Goal: Information Seeking & Learning: Learn about a topic

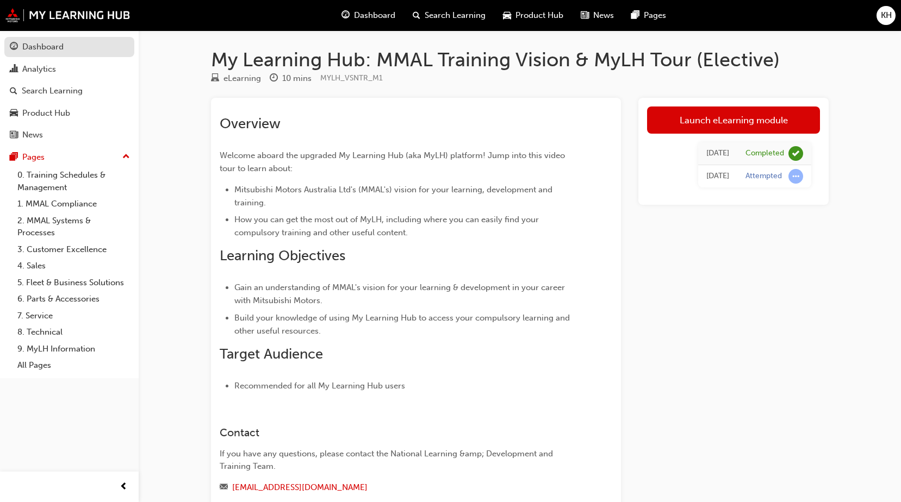
click at [45, 50] on div "Dashboard" at bounding box center [42, 47] width 41 height 13
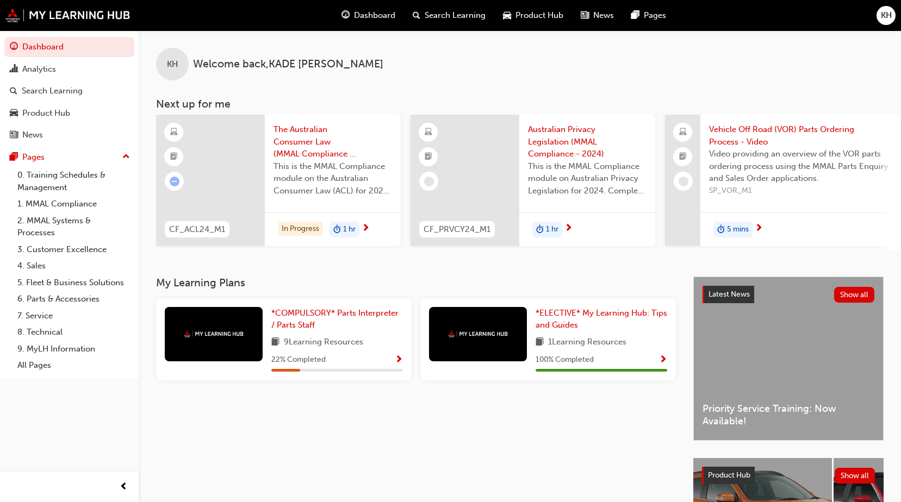
click at [420, 68] on div "KH Welcome back , [PERSON_NAME]" at bounding box center [520, 55] width 762 height 50
click at [340, 331] on link "*COMPULSORY* Parts Interpreter / Parts Staff" at bounding box center [337, 319] width 132 height 24
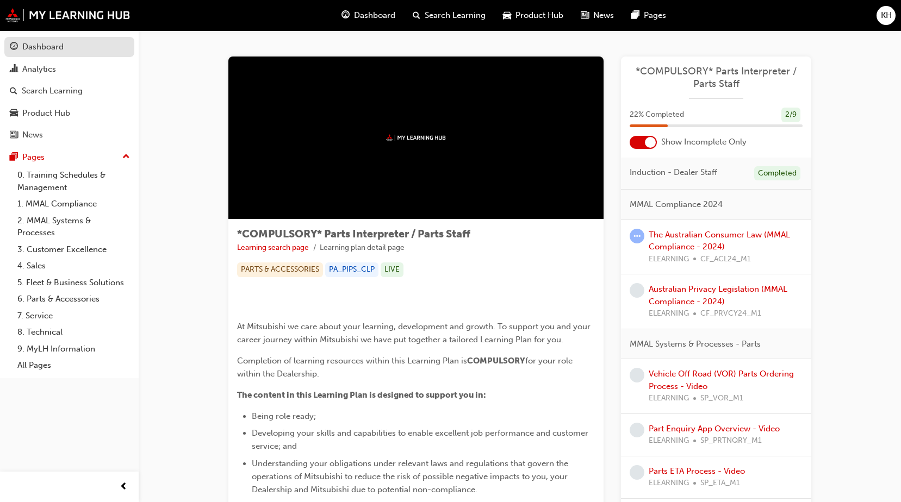
click at [36, 49] on div "Dashboard" at bounding box center [42, 47] width 41 height 13
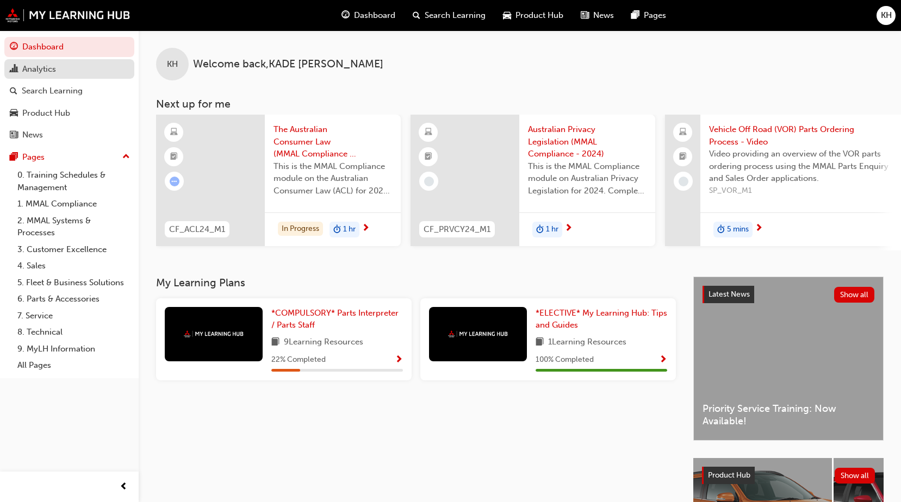
click at [60, 72] on div "Analytics" at bounding box center [69, 70] width 119 height 14
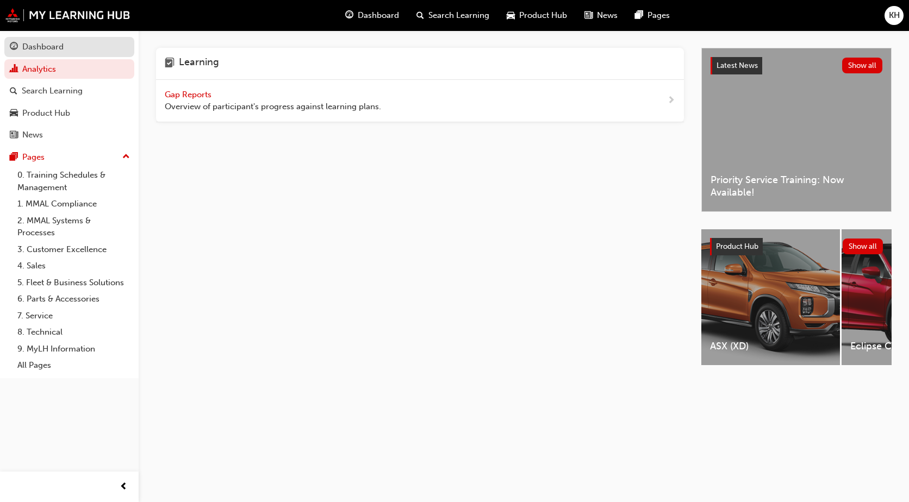
click at [54, 51] on div "Dashboard" at bounding box center [42, 47] width 41 height 13
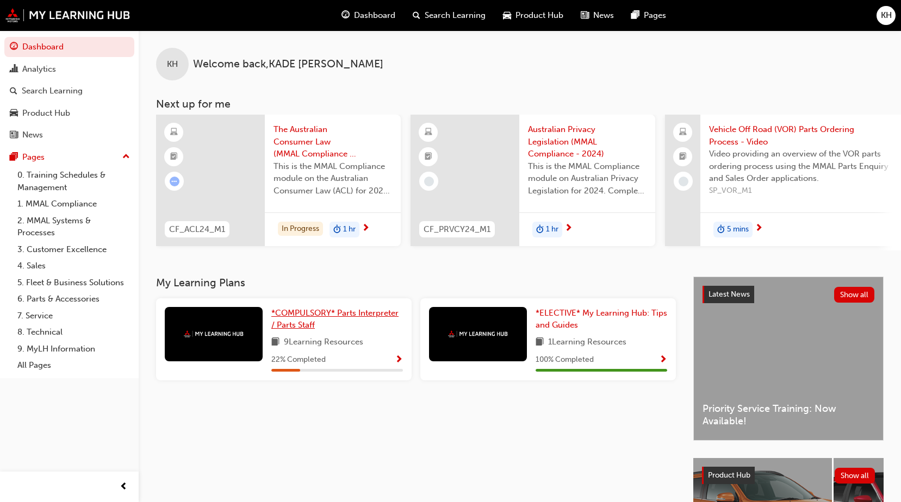
click at [299, 322] on span "*COMPULSORY* Parts Interpreter / Parts Staff" at bounding box center [334, 319] width 127 height 22
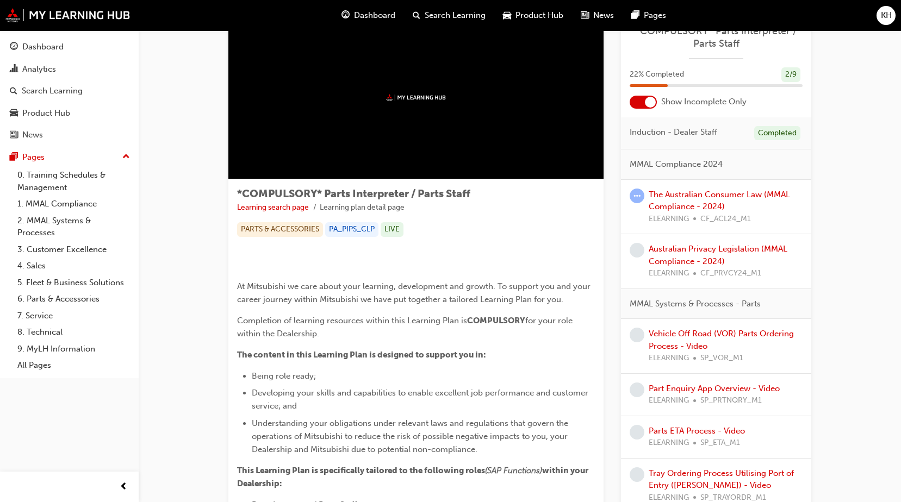
scroll to position [45, 0]
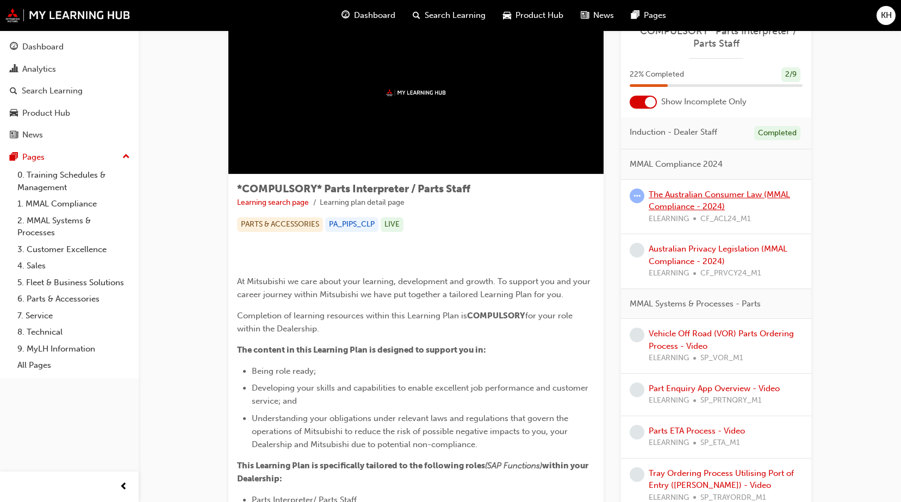
click at [712, 196] on link "The Australian Consumer Law (MMAL Compliance - 2024)" at bounding box center [719, 201] width 141 height 22
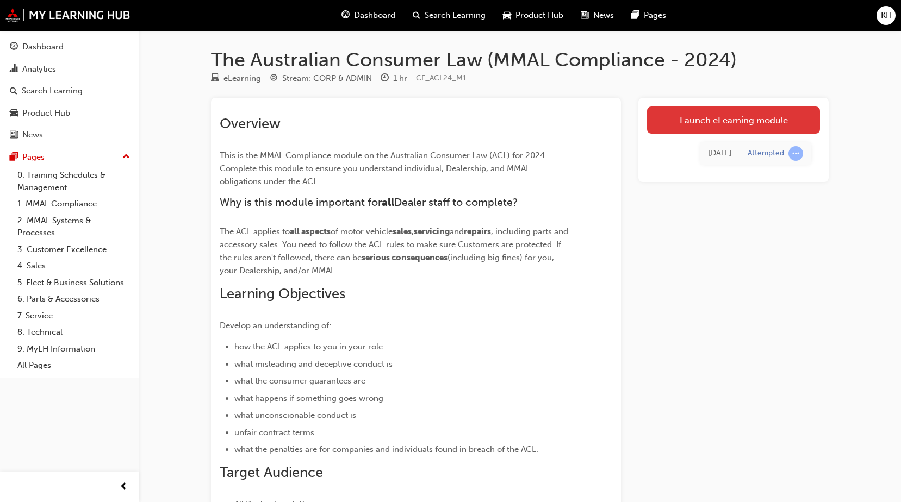
click at [714, 127] on link "Launch eLearning module" at bounding box center [733, 120] width 173 height 27
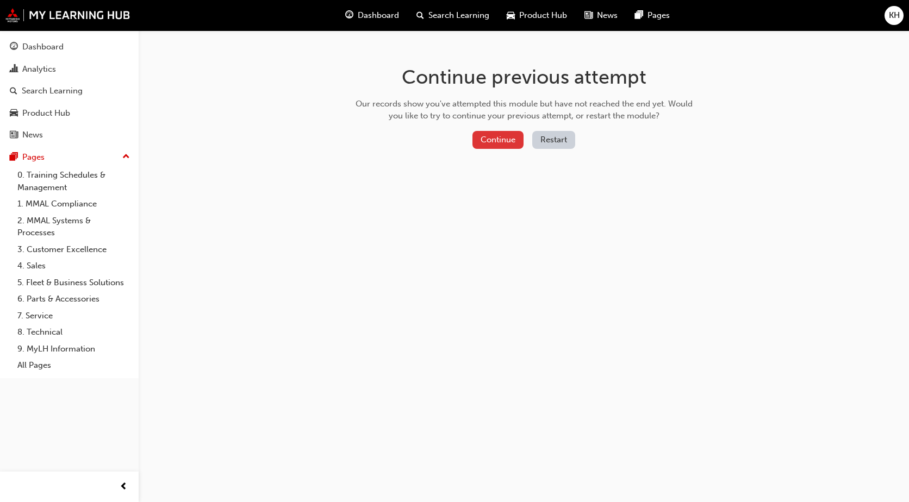
click at [495, 140] on button "Continue" at bounding box center [498, 140] width 51 height 18
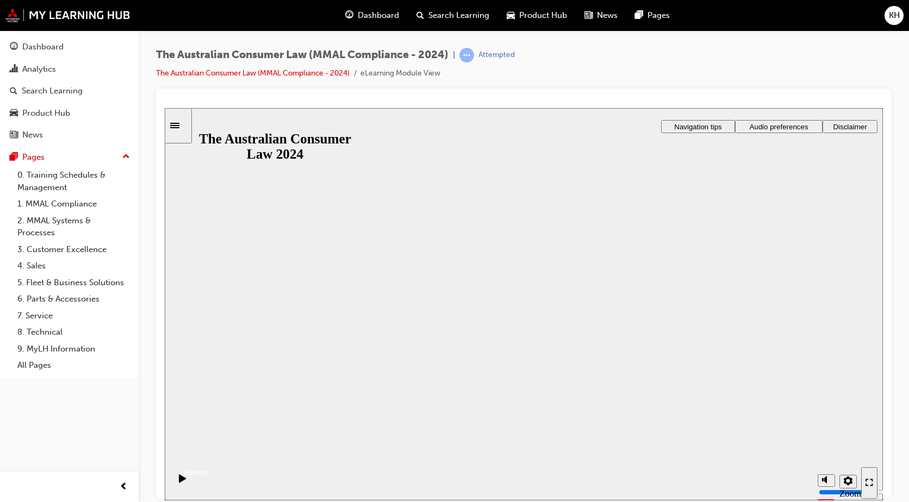
click at [563, 431] on div "The Australian Consumer Law 2024" at bounding box center [524, 438] width 718 height 14
click at [208, 452] on button "Resume" at bounding box center [186, 459] width 43 height 14
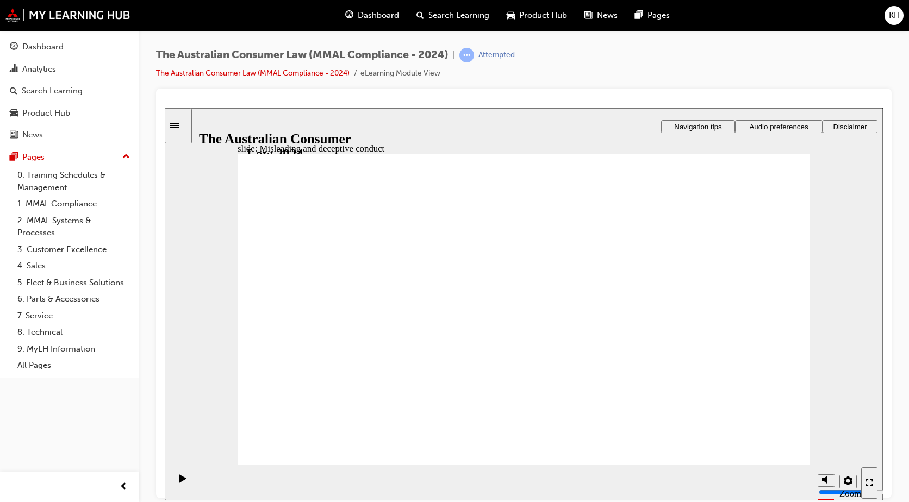
click at [183, 128] on div "Sidebar Toggle" at bounding box center [178, 125] width 18 height 8
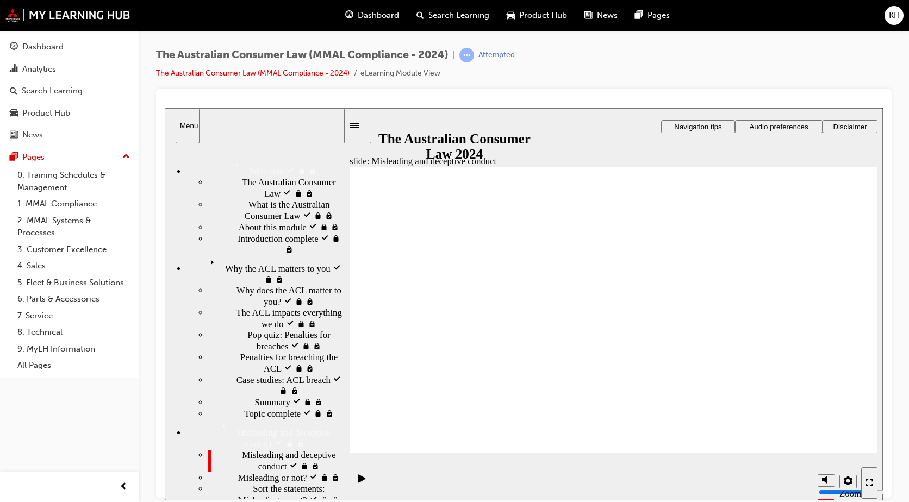
click at [194, 128] on div "Menu" at bounding box center [187, 125] width 15 height 8
click at [242, 450] on span "Misleading and deceptive conduct visited" at bounding box center [292, 461] width 101 height 22
click at [356, 127] on div "Sidebar Toggle" at bounding box center [358, 125] width 18 height 8
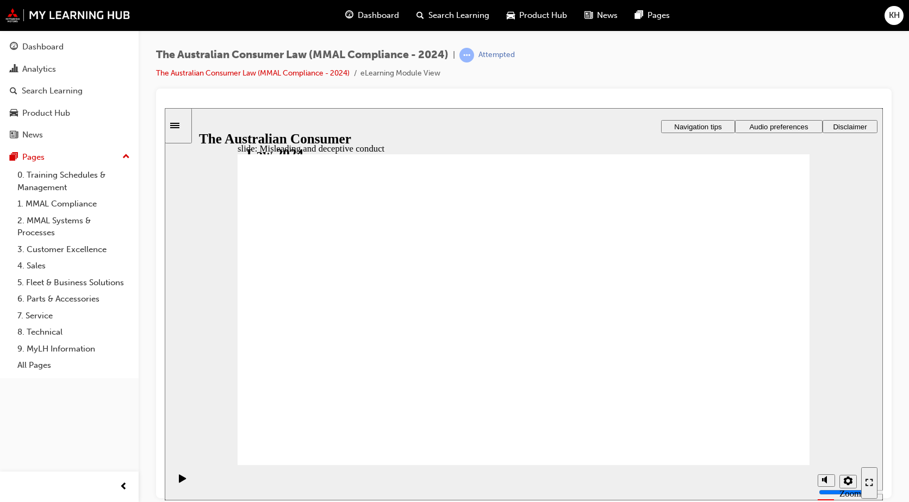
drag, startPoint x: 523, startPoint y: 278, endPoint x: 405, endPoint y: 365, distance: 146.6
drag, startPoint x: 496, startPoint y: 263, endPoint x: 541, endPoint y: 270, distance: 45.1
drag, startPoint x: 549, startPoint y: 277, endPoint x: 684, endPoint y: 380, distance: 169.5
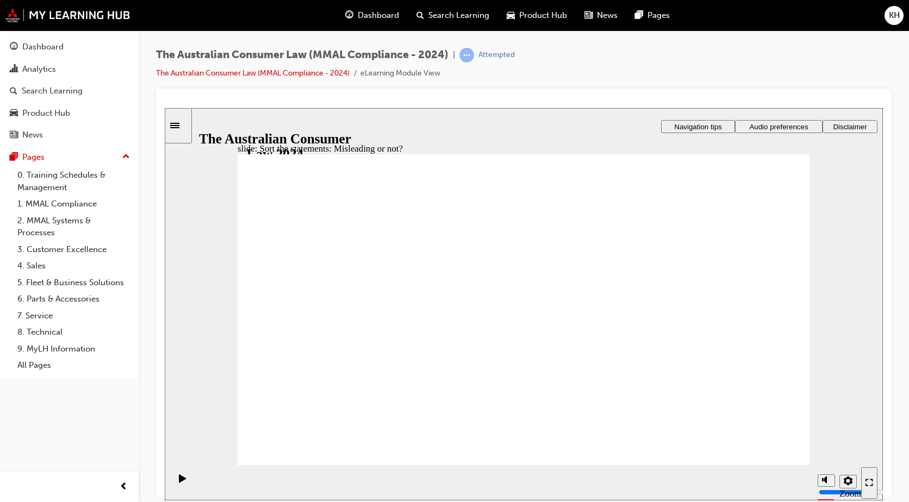
drag, startPoint x: 542, startPoint y: 255, endPoint x: 644, endPoint y: 348, distance: 138.2
drag, startPoint x: 645, startPoint y: 348, endPoint x: 417, endPoint y: 351, distance: 229.0
drag, startPoint x: 520, startPoint y: 262, endPoint x: 611, endPoint y: 344, distance: 122.4
drag, startPoint x: 496, startPoint y: 340, endPoint x: 418, endPoint y: 409, distance: 104.0
drag, startPoint x: 507, startPoint y: 288, endPoint x: 391, endPoint y: 379, distance: 147.9
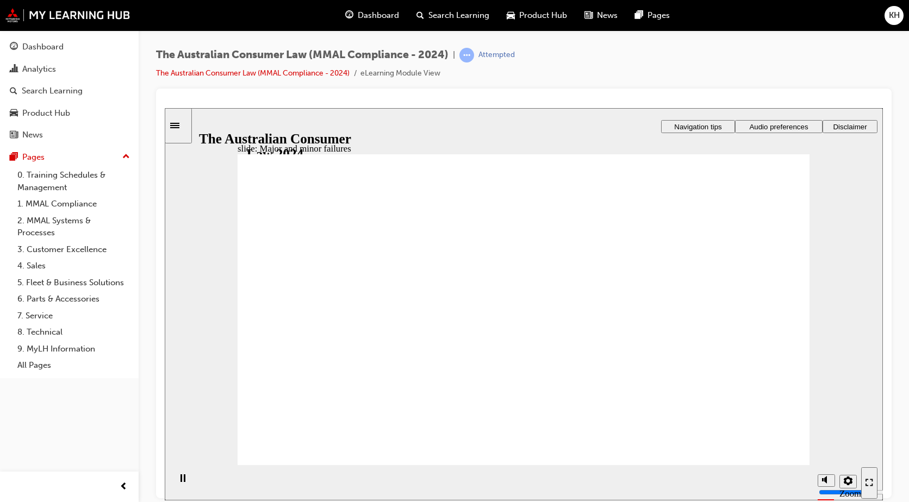
drag, startPoint x: 538, startPoint y: 253, endPoint x: 701, endPoint y: 355, distance: 193.0
drag, startPoint x: 509, startPoint y: 288, endPoint x: 360, endPoint y: 387, distance: 178.6
drag, startPoint x: 519, startPoint y: 258, endPoint x: 678, endPoint y: 367, distance: 192.6
drag, startPoint x: 530, startPoint y: 277, endPoint x: 401, endPoint y: 389, distance: 171.2
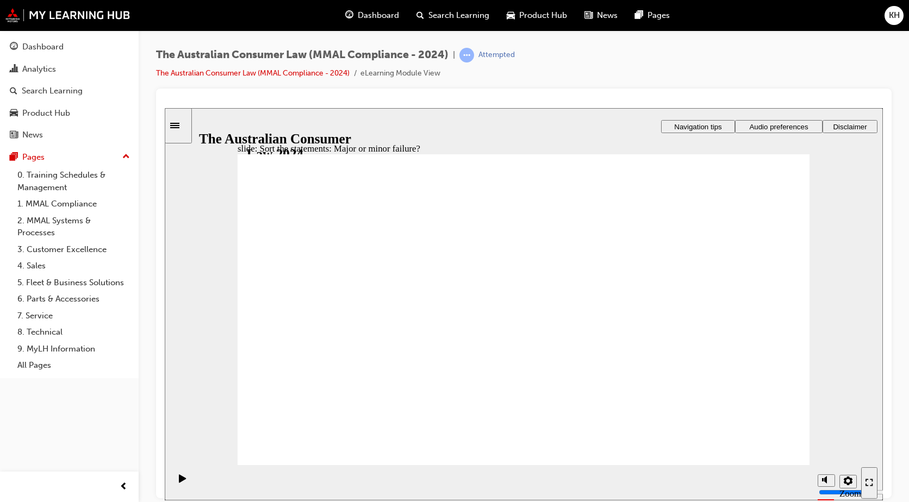
drag, startPoint x: 541, startPoint y: 270, endPoint x: 388, endPoint y: 382, distance: 189.1
drag, startPoint x: 587, startPoint y: 280, endPoint x: 719, endPoint y: 379, distance: 165.0
drag, startPoint x: 729, startPoint y: 381, endPoint x: 412, endPoint y: 383, distance: 317.0
drag, startPoint x: 487, startPoint y: 288, endPoint x: 369, endPoint y: 390, distance: 156.1
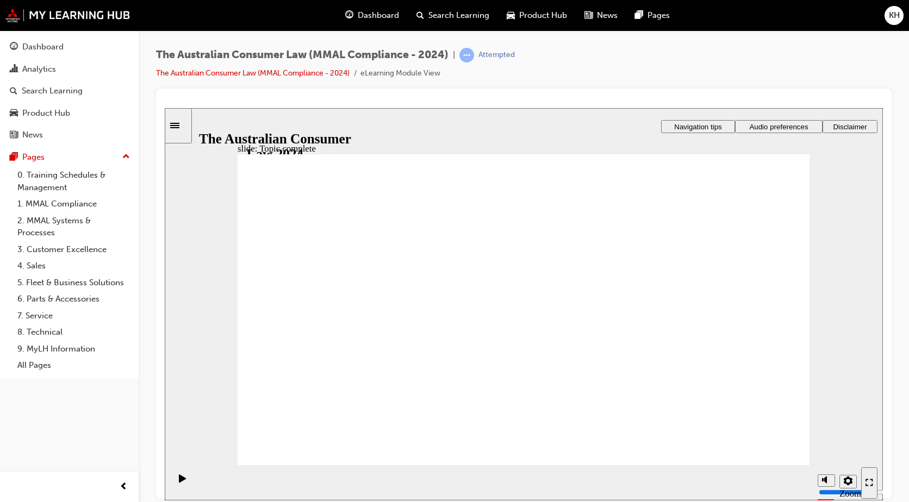
drag, startPoint x: 630, startPoint y: 256, endPoint x: 651, endPoint y: 256, distance: 21.2
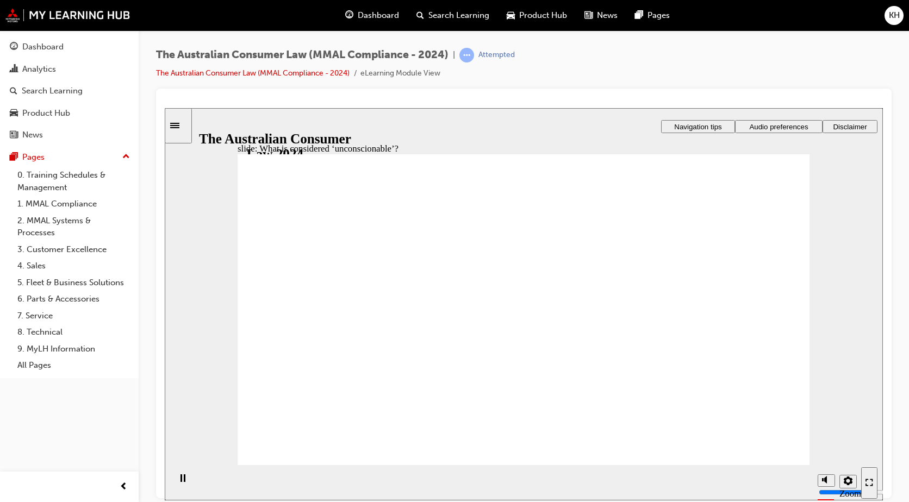
drag, startPoint x: 518, startPoint y: 269, endPoint x: 369, endPoint y: 347, distance: 168.3
drag, startPoint x: 546, startPoint y: 262, endPoint x: 395, endPoint y: 350, distance: 174.5
drag, startPoint x: 538, startPoint y: 270, endPoint x: 692, endPoint y: 368, distance: 181.9
drag, startPoint x: 530, startPoint y: 270, endPoint x: 372, endPoint y: 357, distance: 180.4
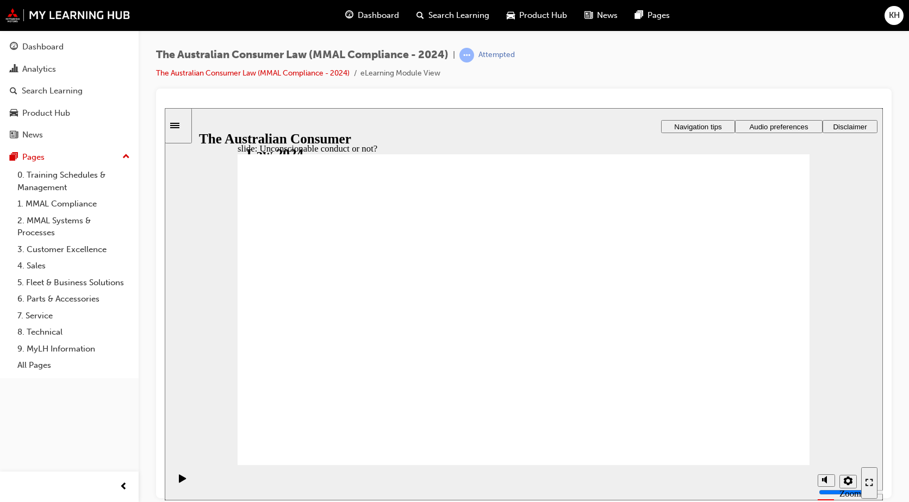
drag, startPoint x: 547, startPoint y: 264, endPoint x: 389, endPoint y: 351, distance: 179.8
drag, startPoint x: 539, startPoint y: 263, endPoint x: 374, endPoint y: 359, distance: 191.6
drag, startPoint x: 513, startPoint y: 277, endPoint x: 370, endPoint y: 364, distance: 167.4
drag, startPoint x: 370, startPoint y: 364, endPoint x: 697, endPoint y: 375, distance: 327.5
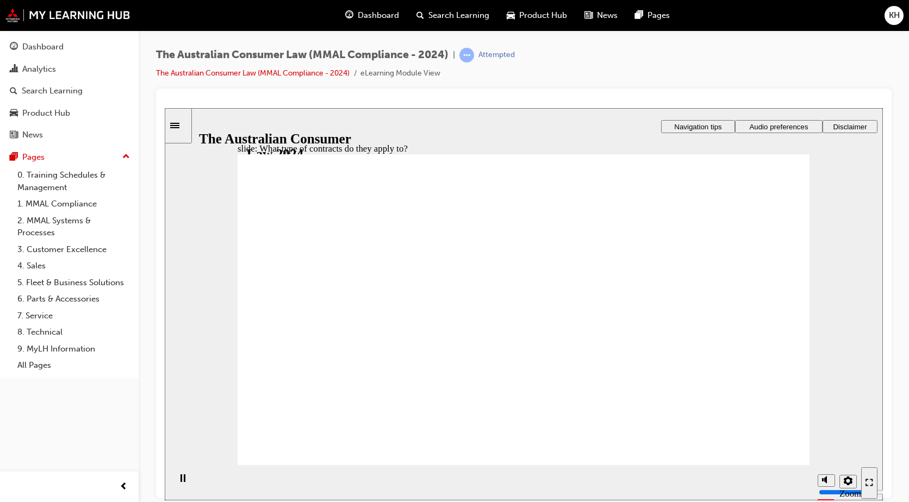
drag, startPoint x: 513, startPoint y: 241, endPoint x: 719, endPoint y: 343, distance: 229.6
drag, startPoint x: 562, startPoint y: 270, endPoint x: 731, endPoint y: 368, distance: 195.1
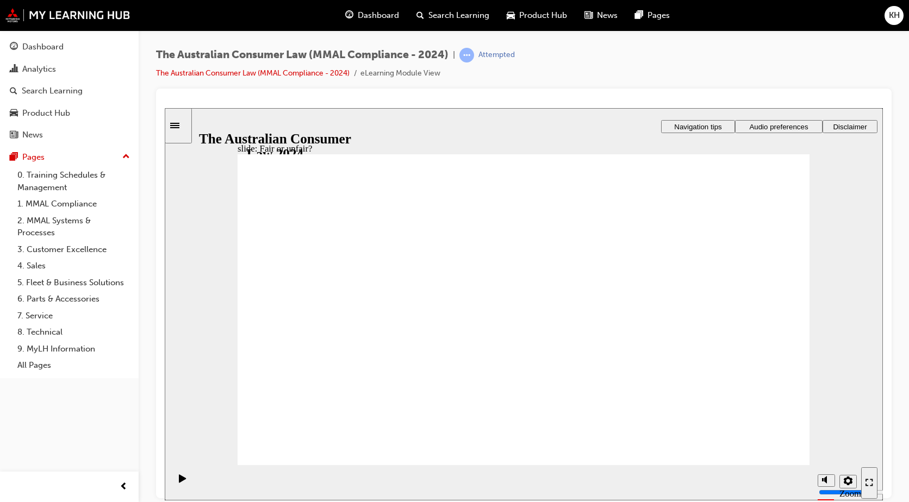
drag, startPoint x: 731, startPoint y: 368, endPoint x: 390, endPoint y: 364, distance: 341.0
drag, startPoint x: 535, startPoint y: 250, endPoint x: 718, endPoint y: 340, distance: 204.8
drag, startPoint x: 594, startPoint y: 306, endPoint x: 705, endPoint y: 361, distance: 124.0
drag, startPoint x: 626, startPoint y: 305, endPoint x: 724, endPoint y: 369, distance: 117.0
drag, startPoint x: 538, startPoint y: 289, endPoint x: 716, endPoint y: 373, distance: 196.8
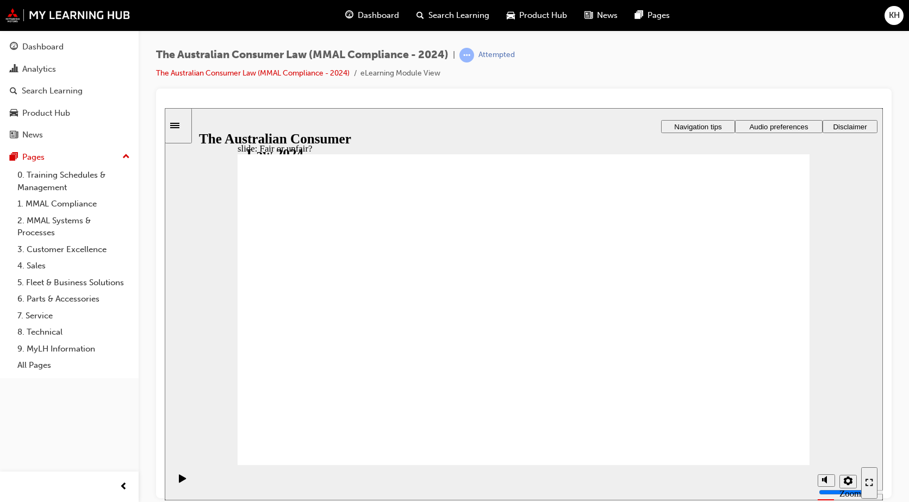
drag, startPoint x: 678, startPoint y: 358, endPoint x: 364, endPoint y: 359, distance: 313.8
drag, startPoint x: 531, startPoint y: 278, endPoint x: 713, endPoint y: 371, distance: 205.0
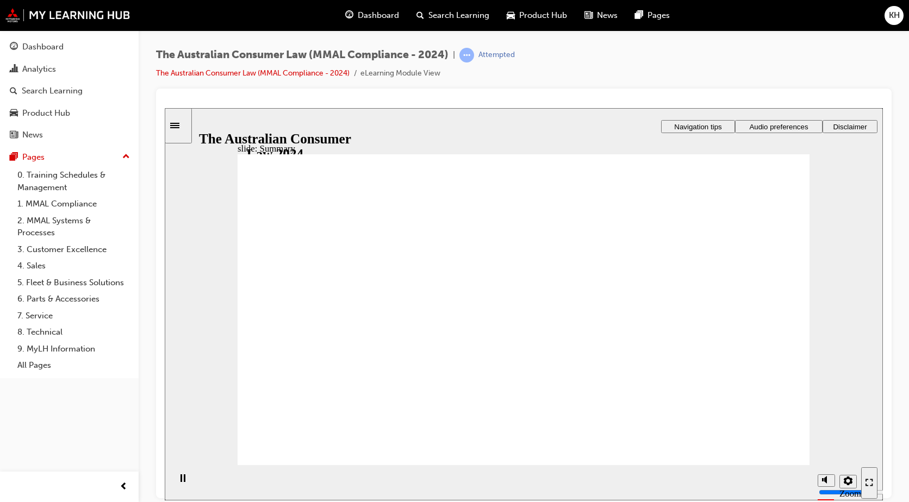
radio input "false"
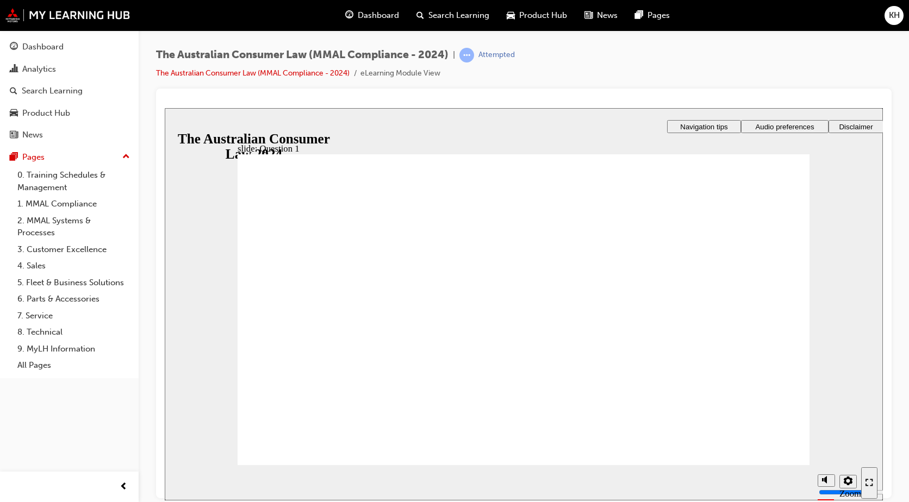
radio input "true"
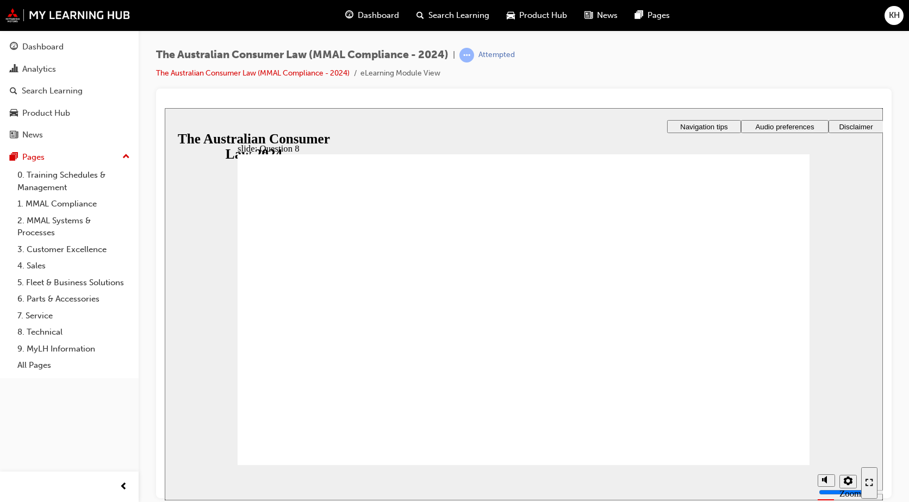
radio input "true"
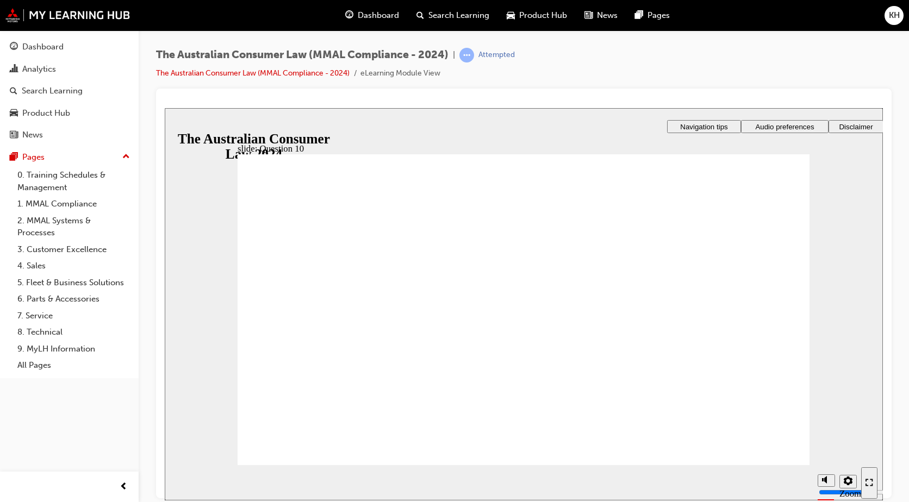
checkbox input "true"
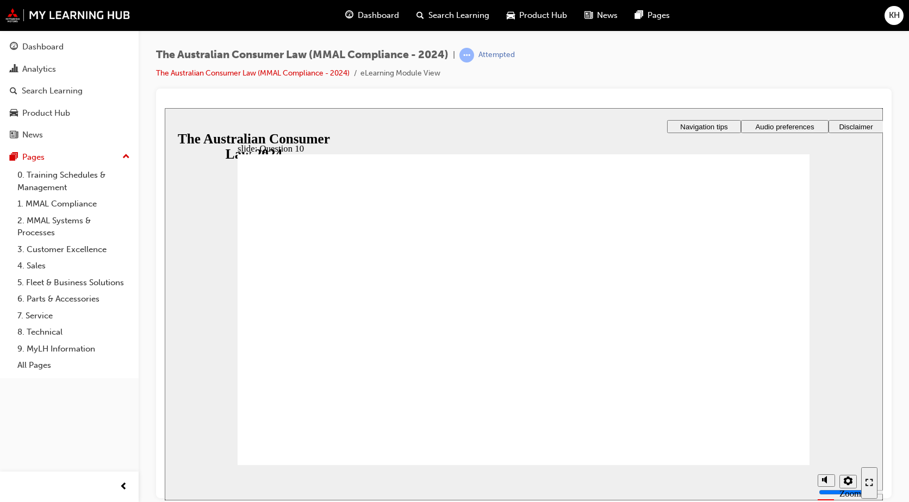
checkbox input "true"
checkbox input "false"
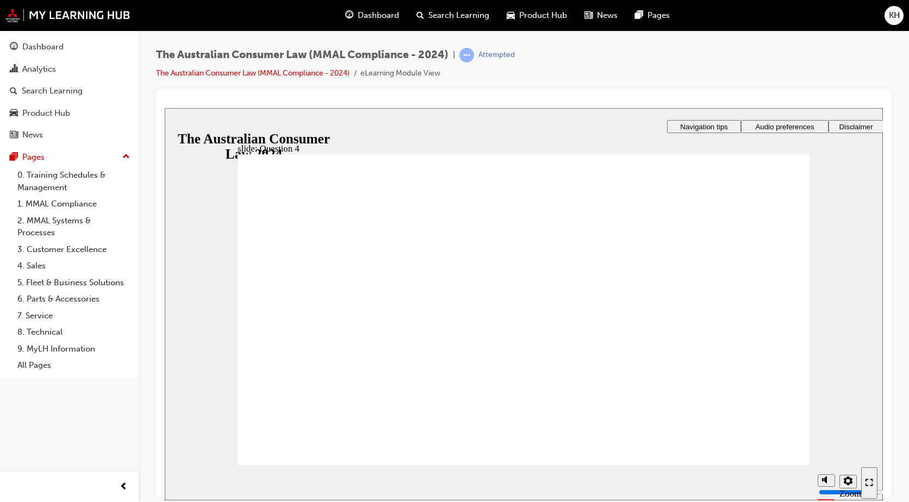
drag, startPoint x: 339, startPoint y: 315, endPoint x: 349, endPoint y: 335, distance: 22.1
checkbox input "true"
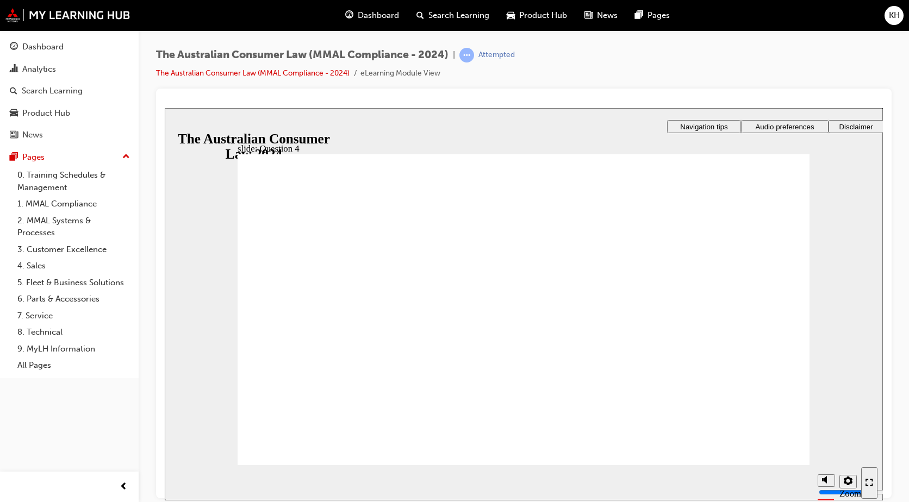
checkbox input "true"
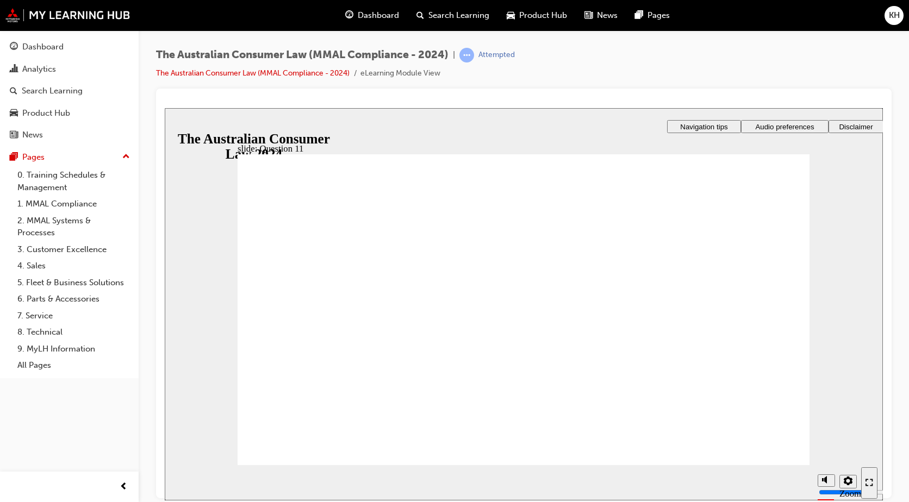
drag, startPoint x: 358, startPoint y: 270, endPoint x: 321, endPoint y: 436, distance: 169.4
radio input "true"
drag, startPoint x: 297, startPoint y: 280, endPoint x: 316, endPoint y: 453, distance: 173.9
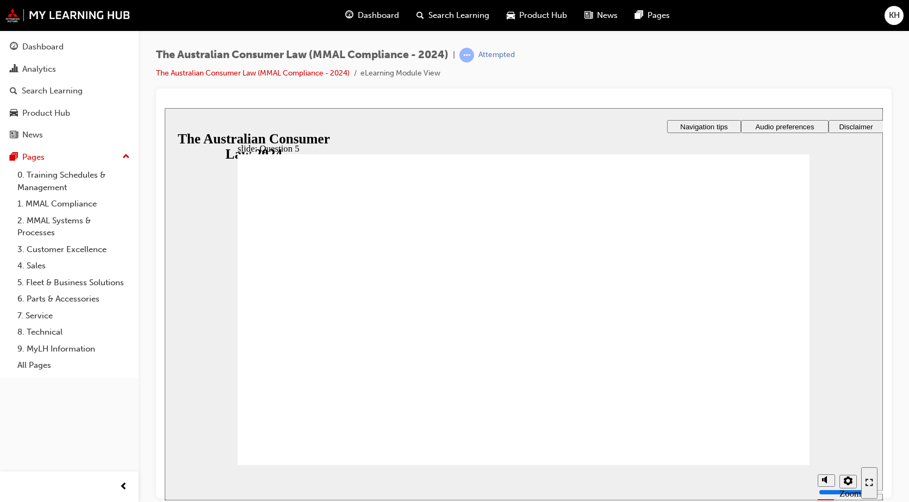
radio input "true"
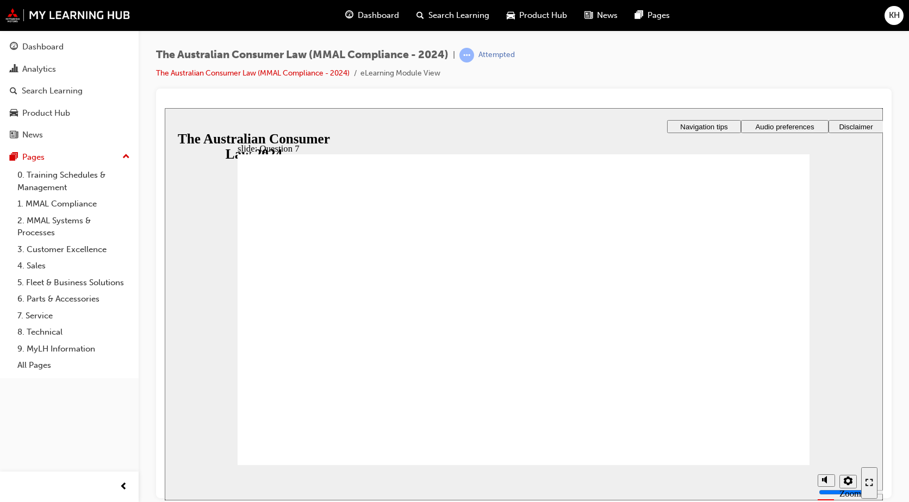
checkbox input "true"
drag, startPoint x: 311, startPoint y: 439, endPoint x: 327, endPoint y: 436, distance: 17.2
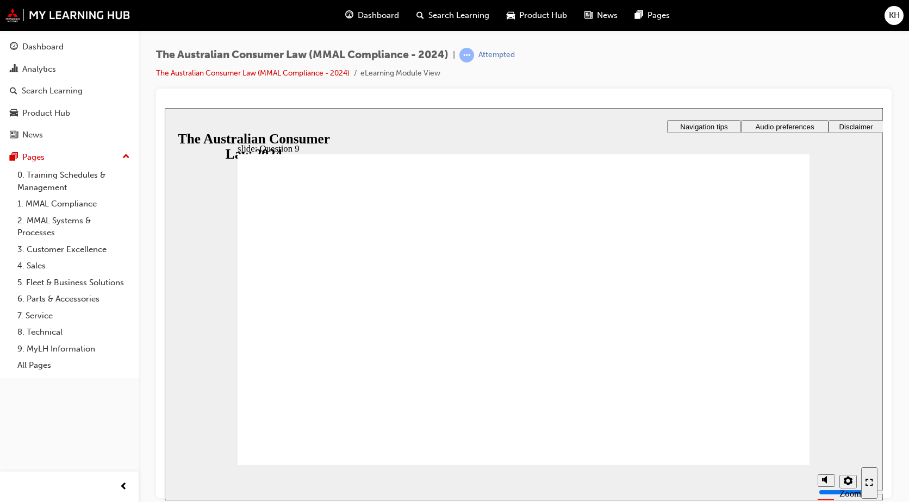
checkbox input "true"
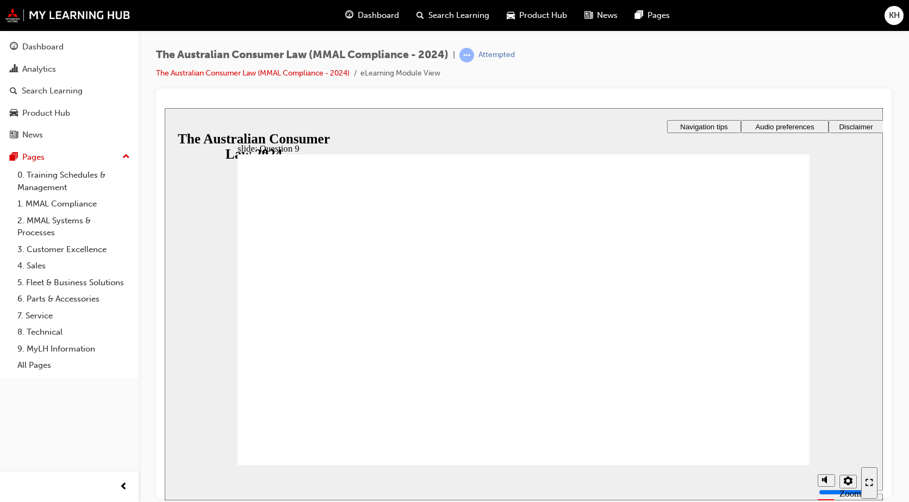
drag, startPoint x: 327, startPoint y: 321, endPoint x: 334, endPoint y: 297, distance: 24.3
radio input "true"
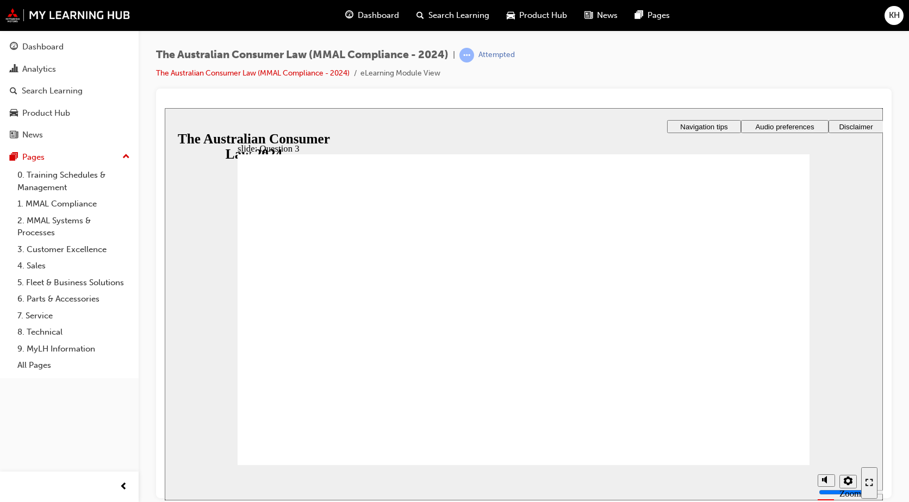
drag, startPoint x: 328, startPoint y: 294, endPoint x: 328, endPoint y: 437, distance: 143.6
radio input "true"
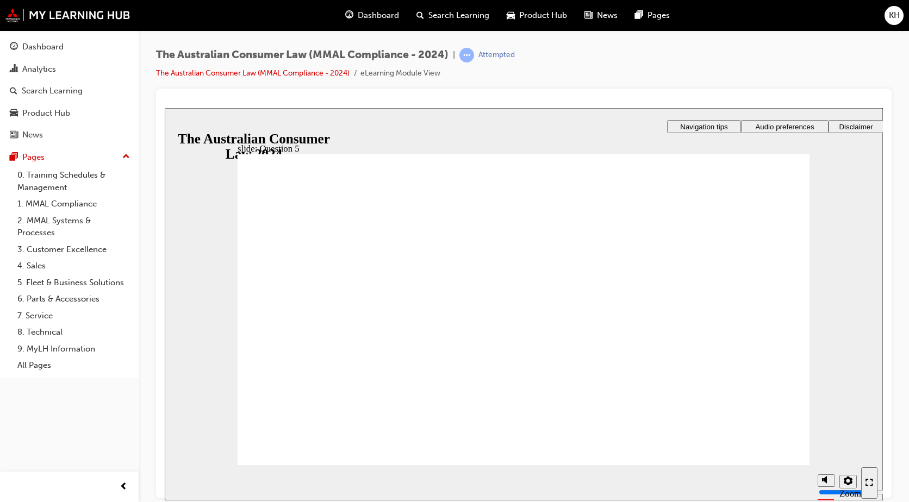
radio input "true"
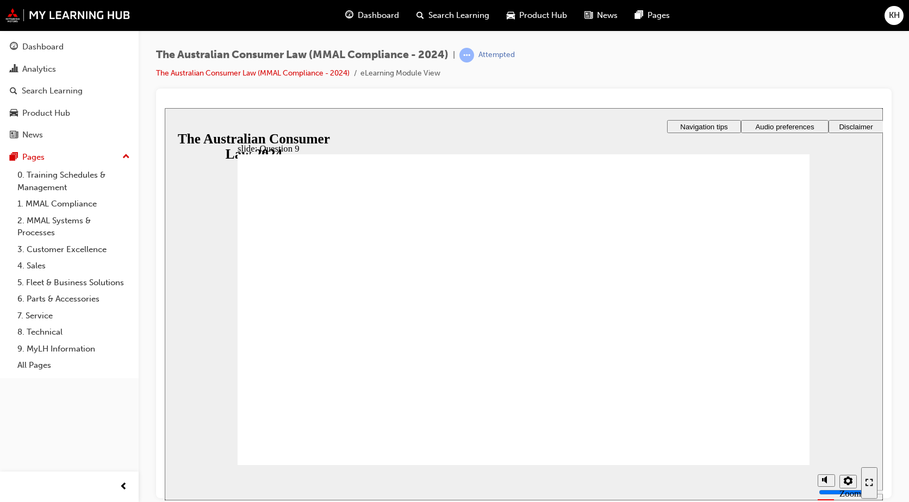
checkbox input "true"
drag, startPoint x: 324, startPoint y: 290, endPoint x: 325, endPoint y: 268, distance: 22.3
checkbox input "true"
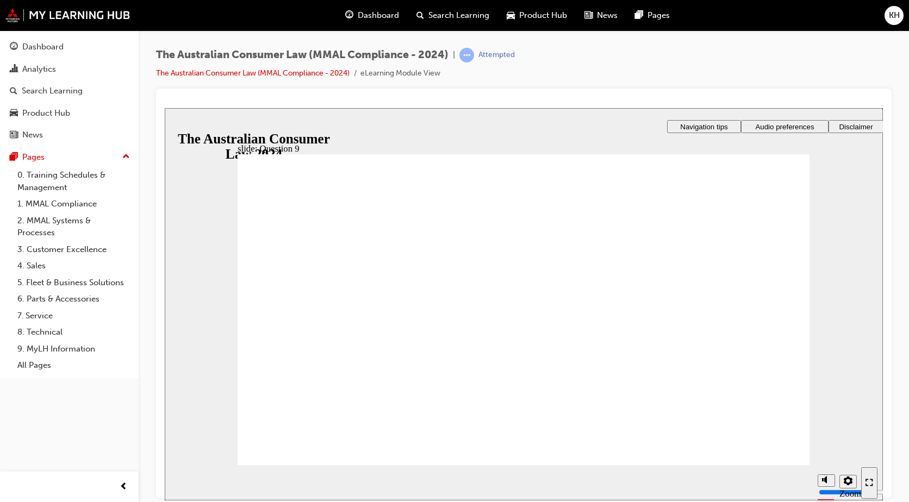
checkbox input "true"
drag, startPoint x: 441, startPoint y: 266, endPoint x: 442, endPoint y: 282, distance: 15.8
checkbox input "true"
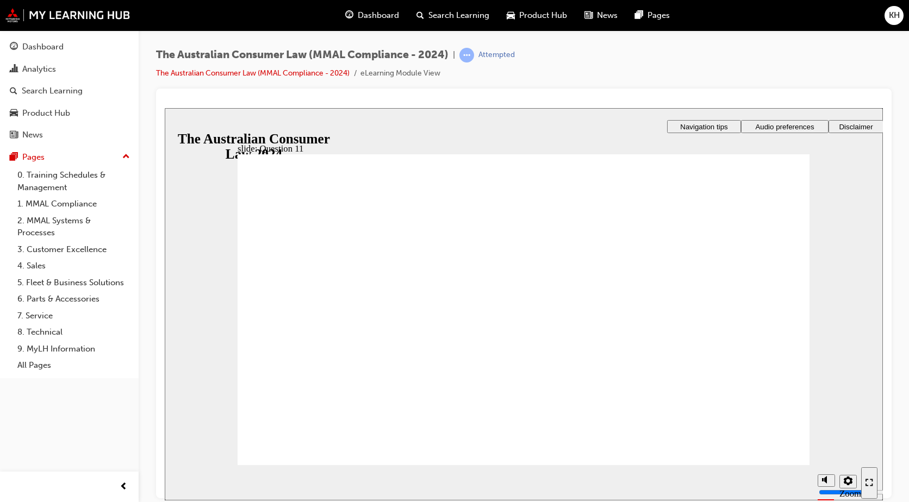
checkbox input "true"
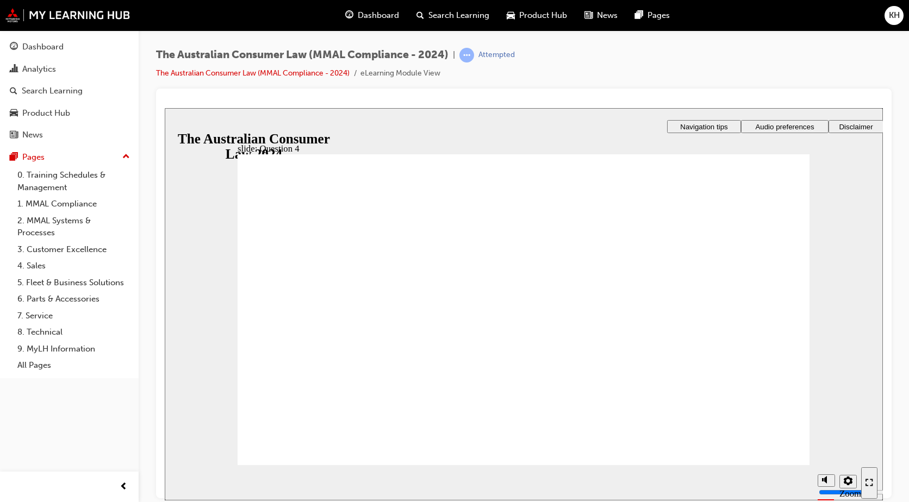
checkbox input "true"
radio input "true"
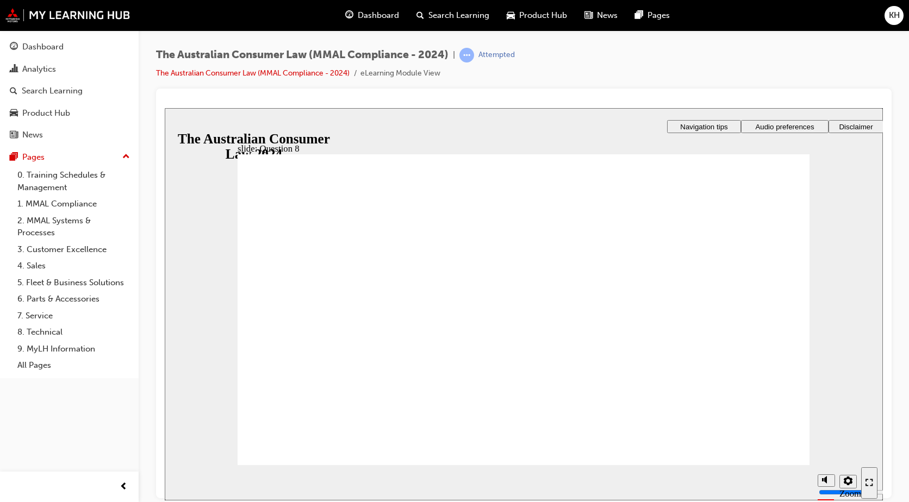
radio input "true"
drag, startPoint x: 374, startPoint y: 347, endPoint x: 324, endPoint y: 434, distance: 100.4
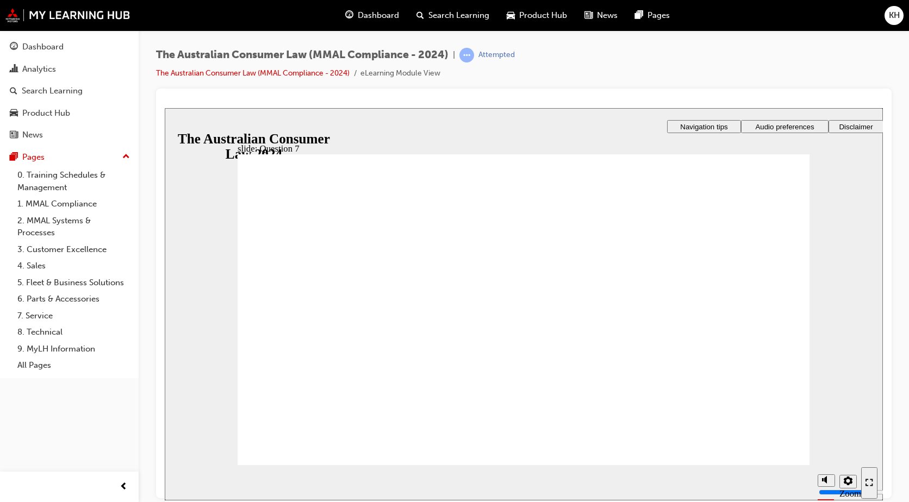
checkbox input "true"
drag, startPoint x: 336, startPoint y: 325, endPoint x: 331, endPoint y: 438, distance: 113.8
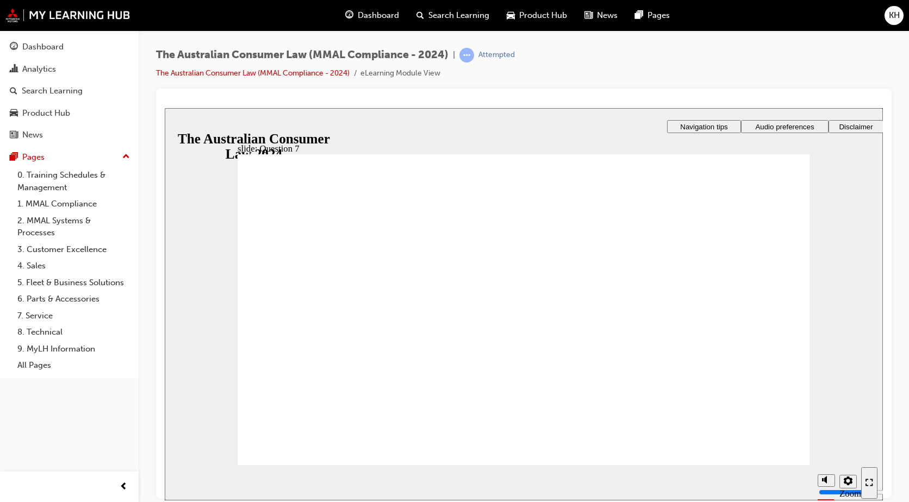
radio input "true"
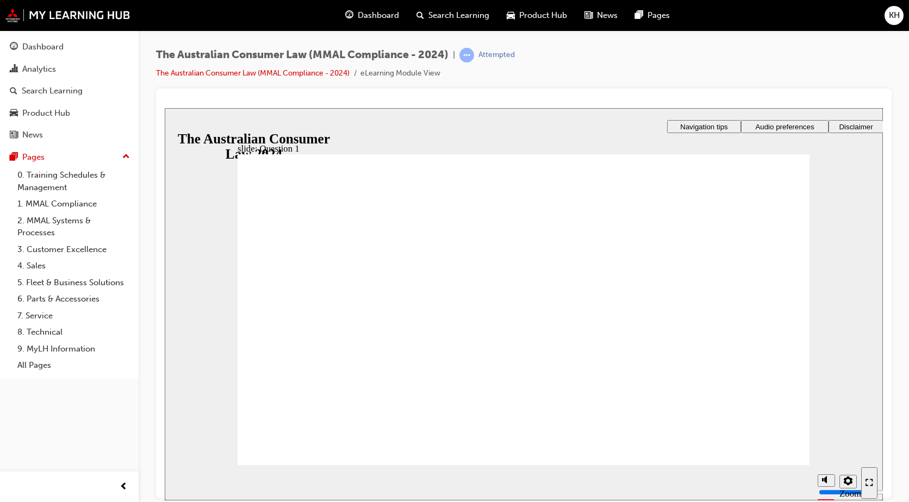
checkbox input "true"
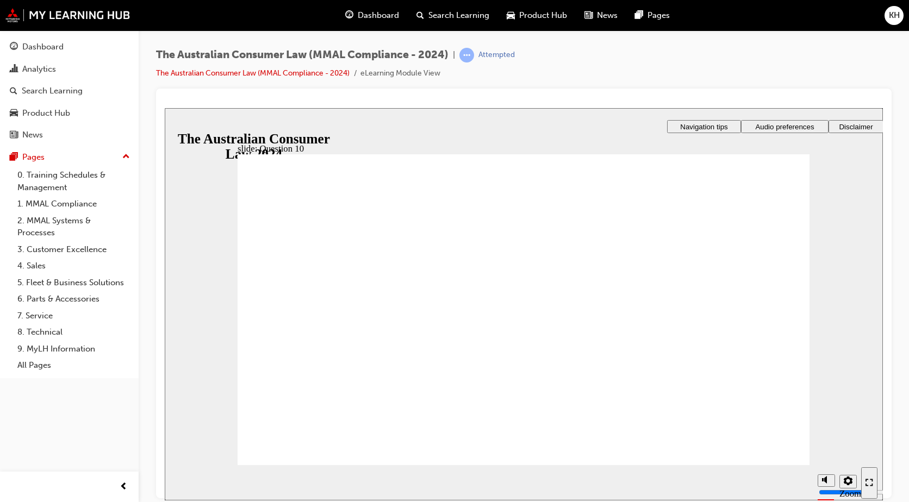
checkbox input "false"
drag, startPoint x: 340, startPoint y: 435, endPoint x: 415, endPoint y: 362, distance: 105.0
checkbox input "false"
checkbox input "true"
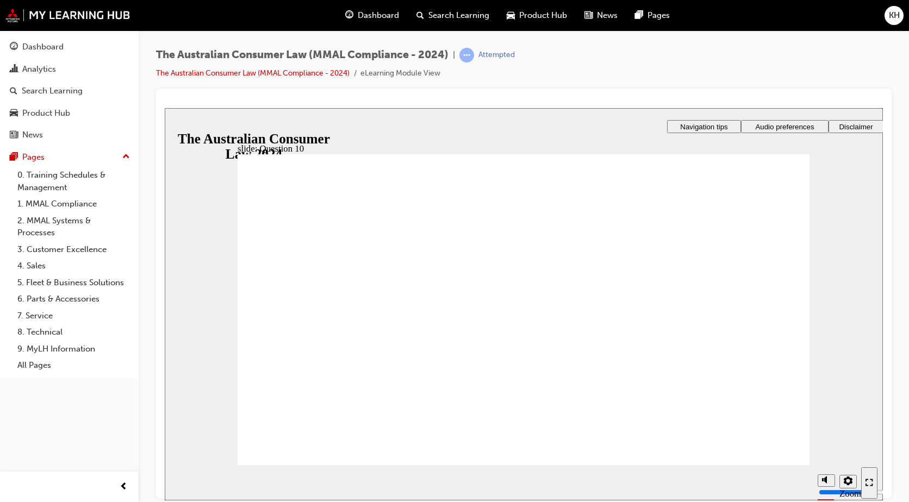
radio input "true"
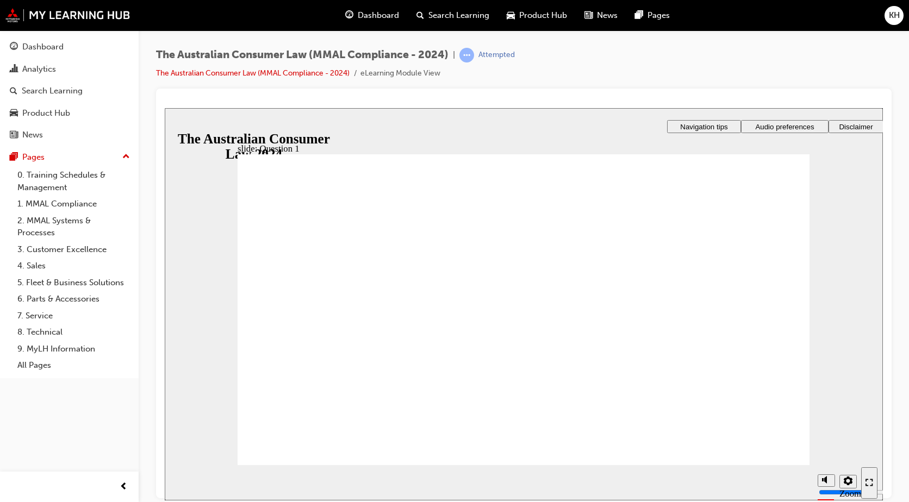
radio input "true"
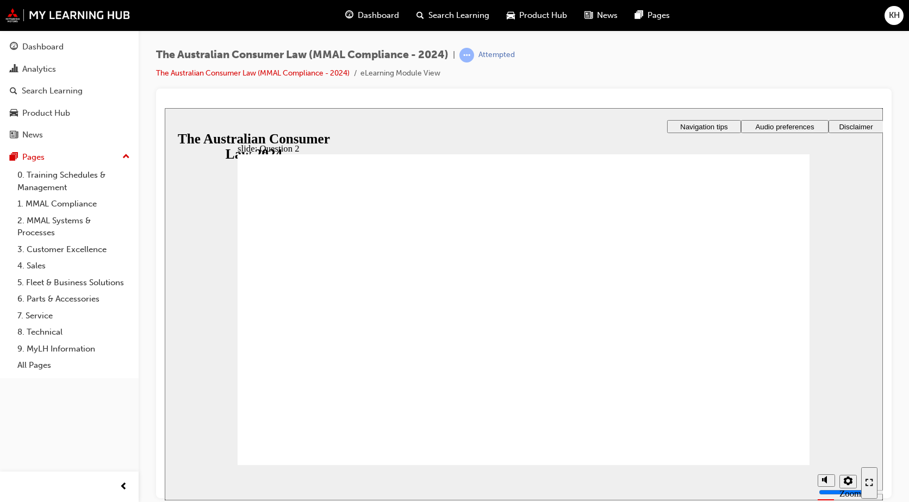
radio input "true"
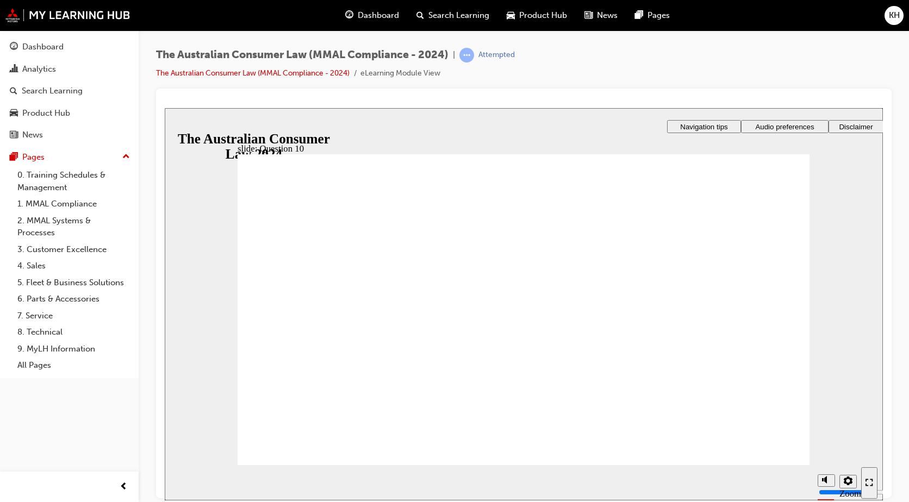
checkbox input "true"
checkbox input "false"
checkbox input "true"
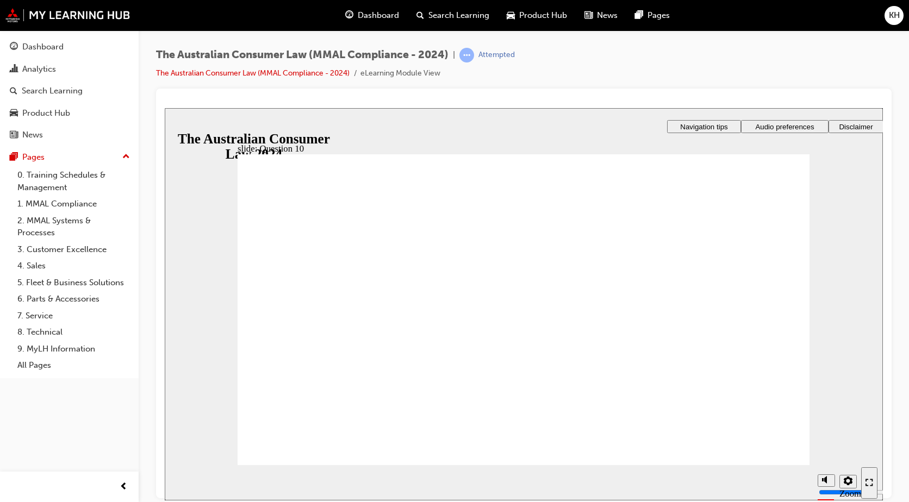
checkbox input "true"
drag, startPoint x: 361, startPoint y: 268, endPoint x: 357, endPoint y: 279, distance: 11.7
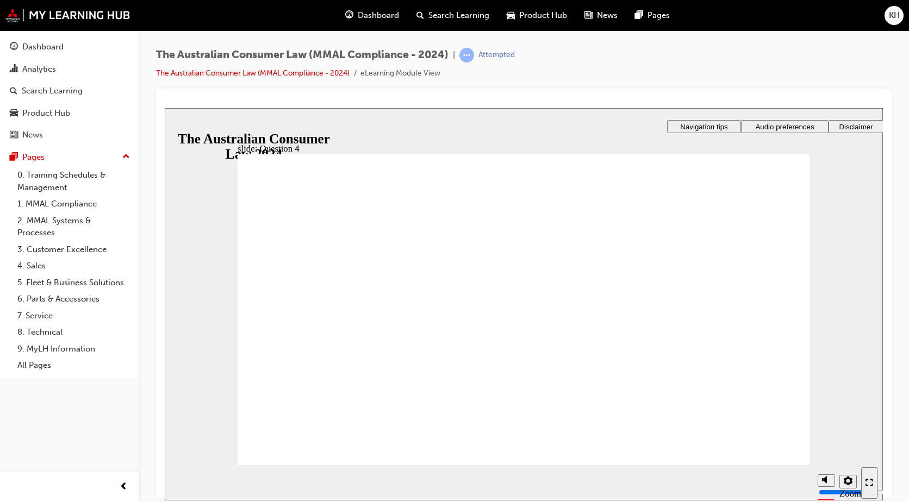
checkbox input "true"
drag, startPoint x: 328, startPoint y: 439, endPoint x: 334, endPoint y: 439, distance: 6.0
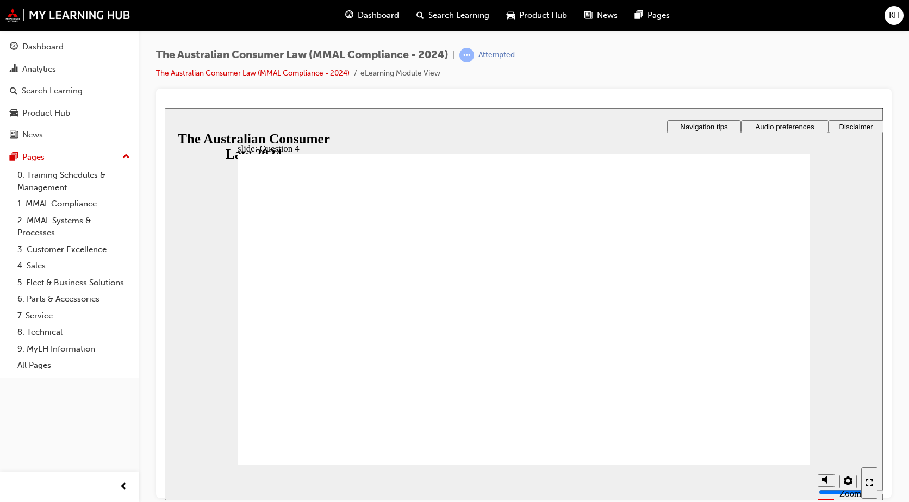
checkbox input "true"
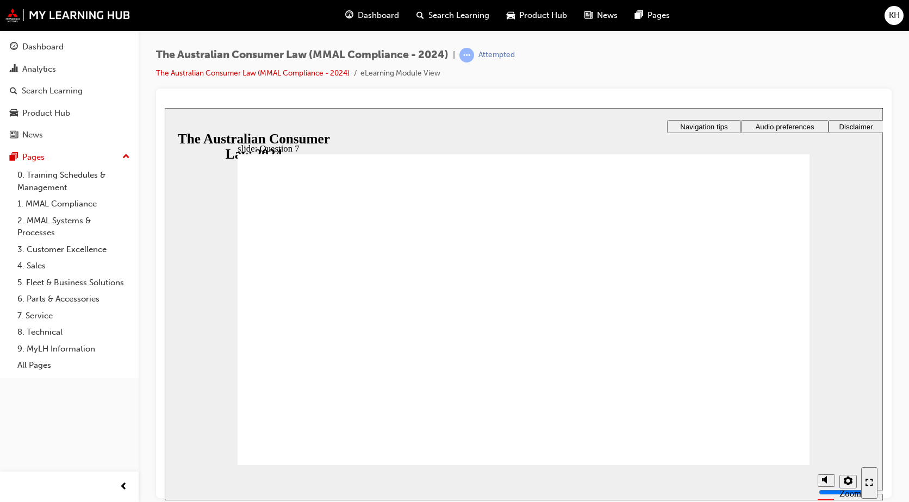
drag, startPoint x: 427, startPoint y: 326, endPoint x: 545, endPoint y: 375, distance: 127.7
checkbox input "true"
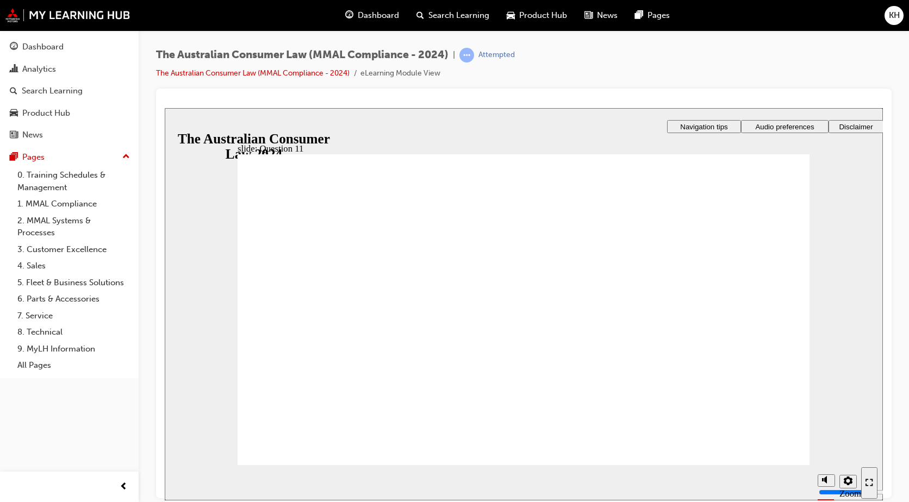
checkbox input "true"
radio input "true"
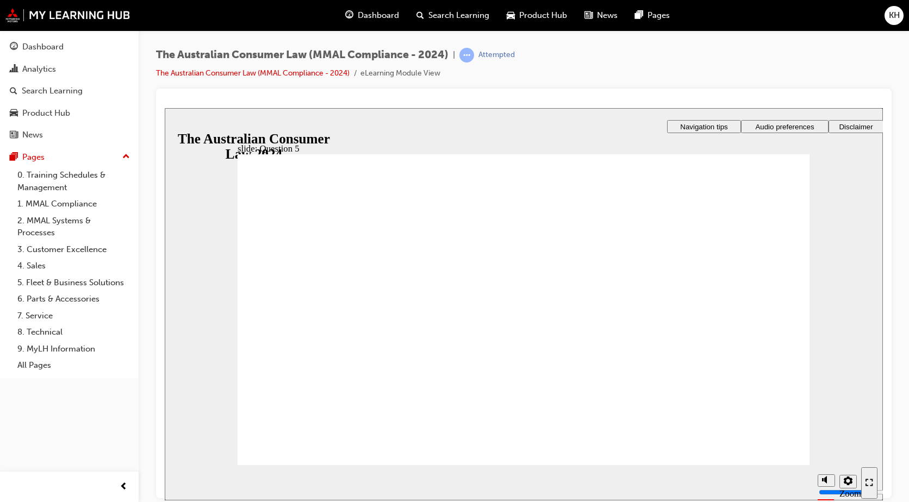
radio input "true"
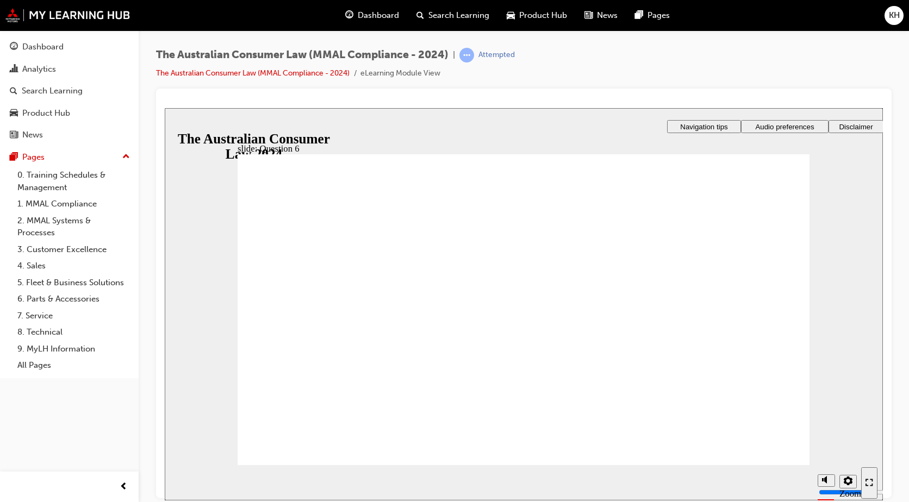
drag, startPoint x: 374, startPoint y: 341, endPoint x: 334, endPoint y: 433, distance: 100.3
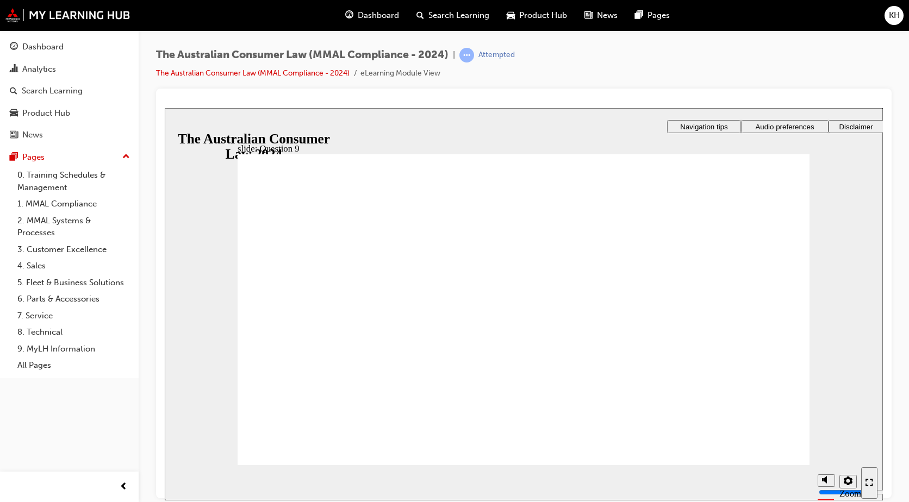
checkbox input "true"
checkbox input "false"
checkbox input "true"
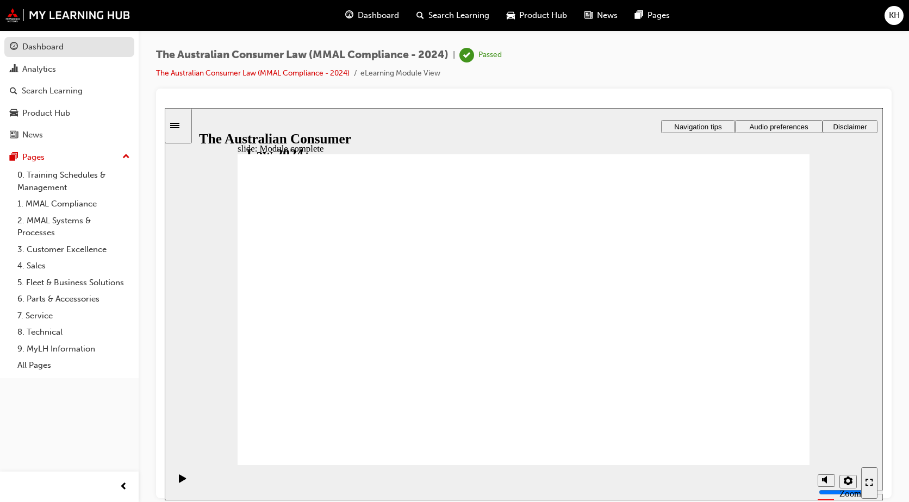
click at [46, 53] on div "Dashboard" at bounding box center [42, 47] width 41 height 13
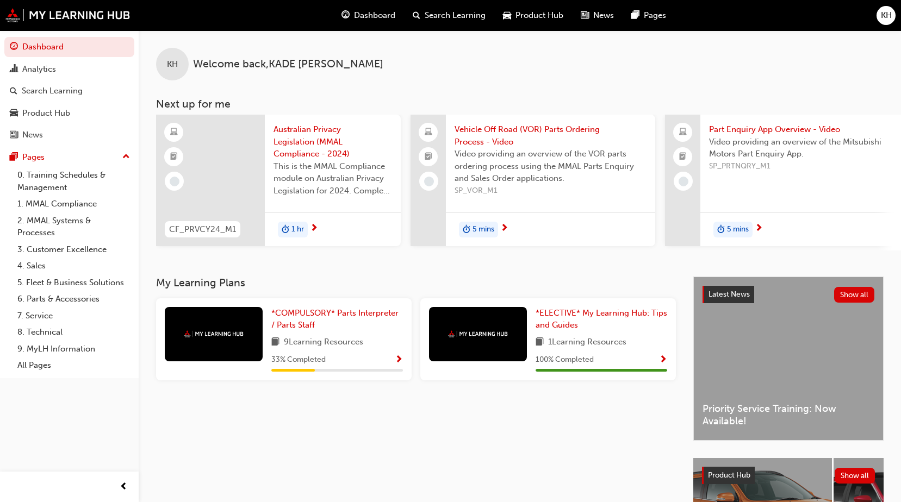
click at [356, 346] on span "9 Learning Resources" at bounding box center [323, 343] width 79 height 14
click at [321, 322] on span "*COMPULSORY* Parts Interpreter / Parts Staff" at bounding box center [334, 319] width 127 height 22
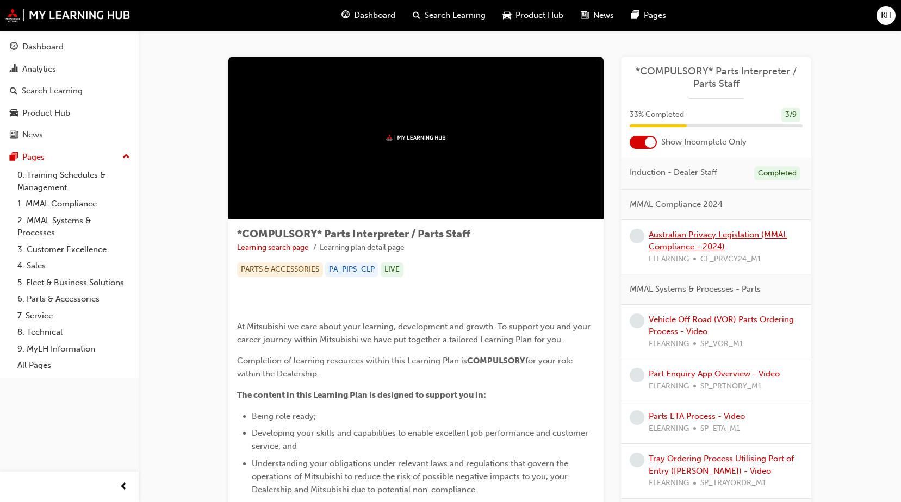
click at [697, 234] on link "Australian Privacy Legislation (MMAL Compliance - 2024)" at bounding box center [718, 241] width 139 height 22
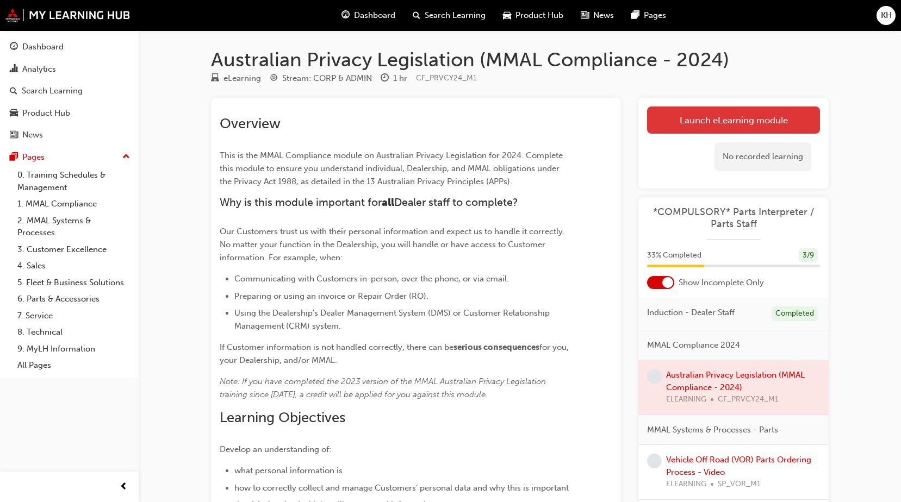
click at [672, 122] on link "Launch eLearning module" at bounding box center [733, 120] width 173 height 27
